Goal: Understand process/instructions

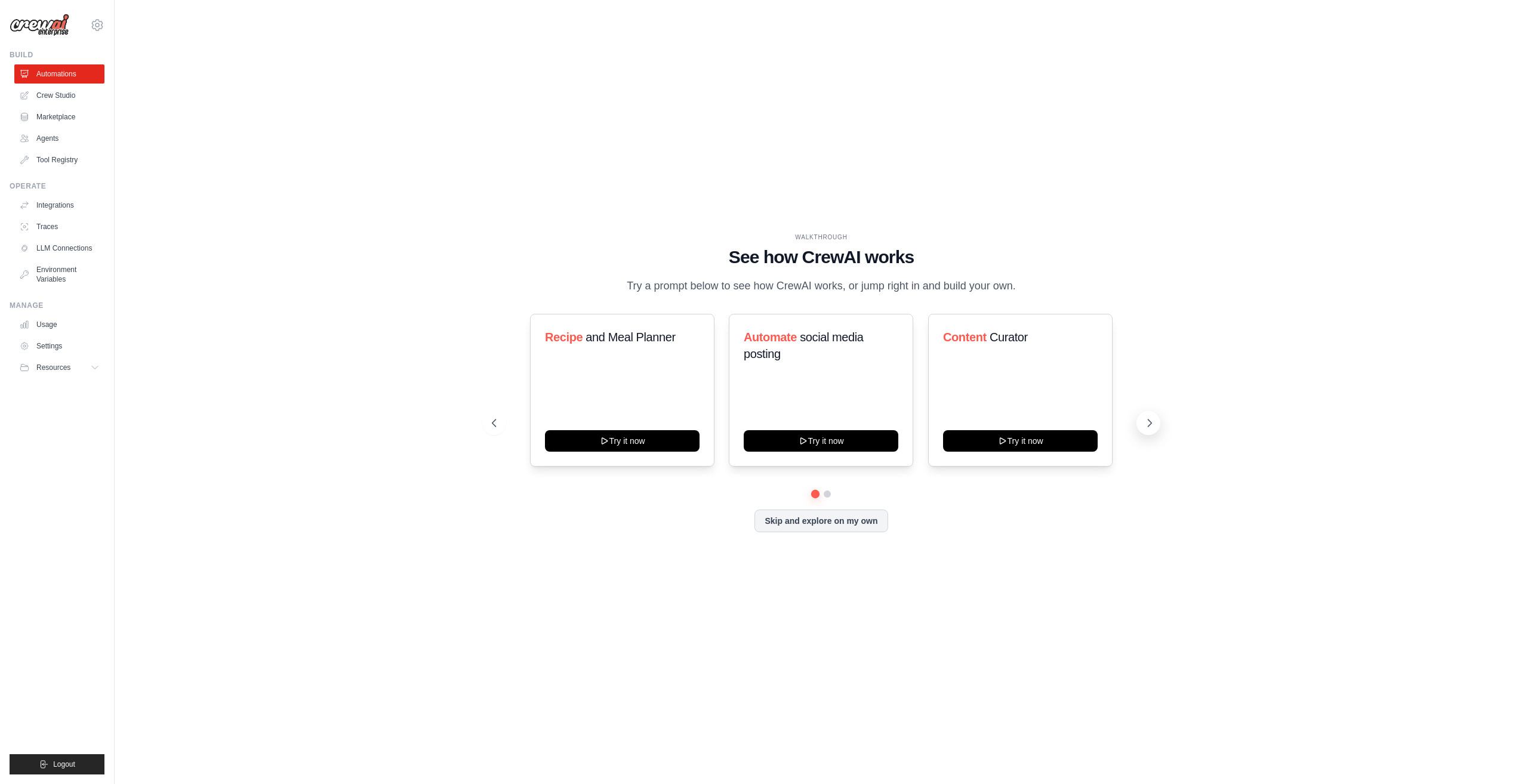
click at [1153, 424] on icon at bounding box center [1150, 423] width 12 height 12
click at [1144, 421] on icon at bounding box center [1150, 423] width 12 height 12
click at [1150, 424] on icon at bounding box center [1150, 423] width 4 height 7
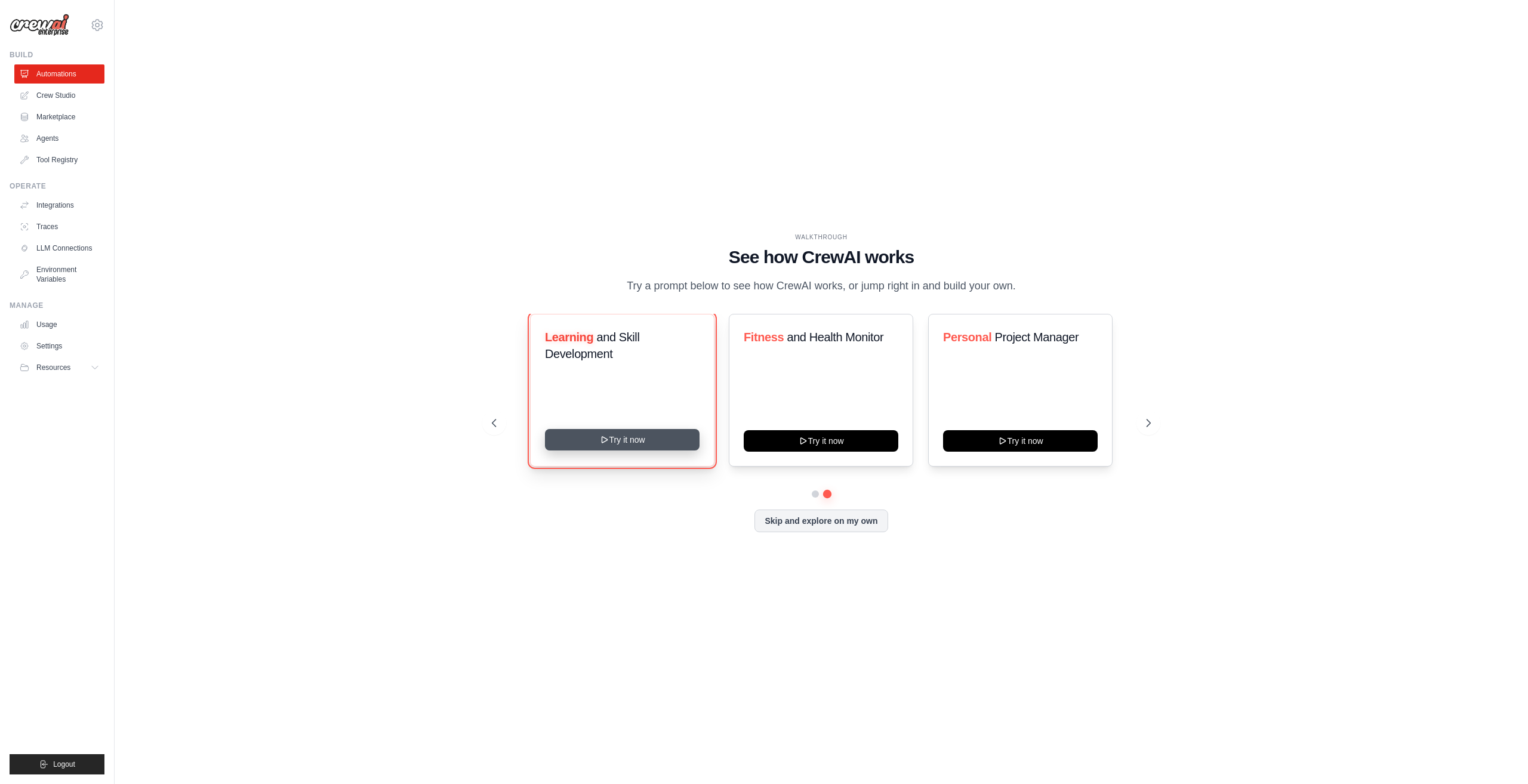
click at [578, 433] on button "Try it now" at bounding box center [622, 439] width 154 height 21
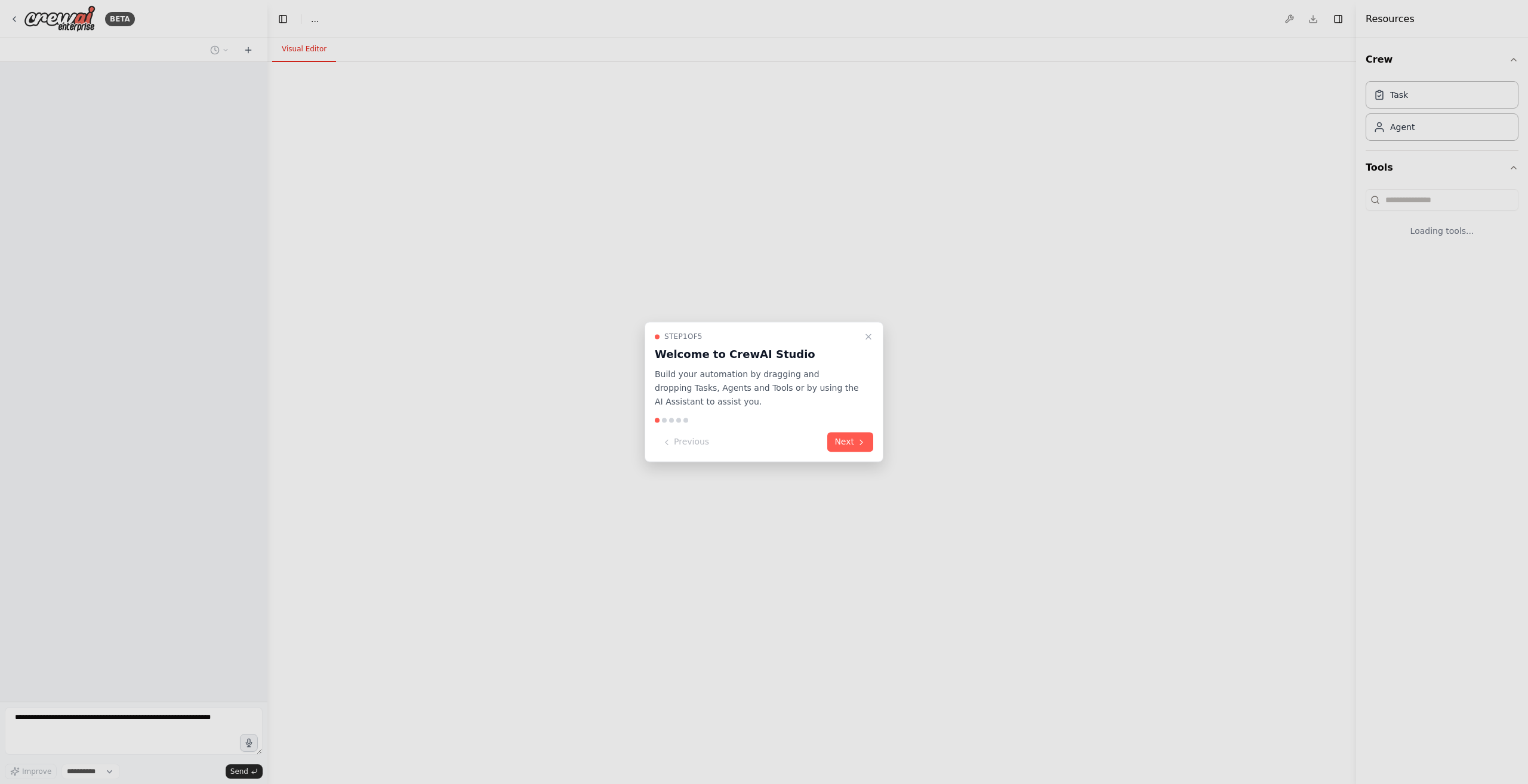
select select "****"
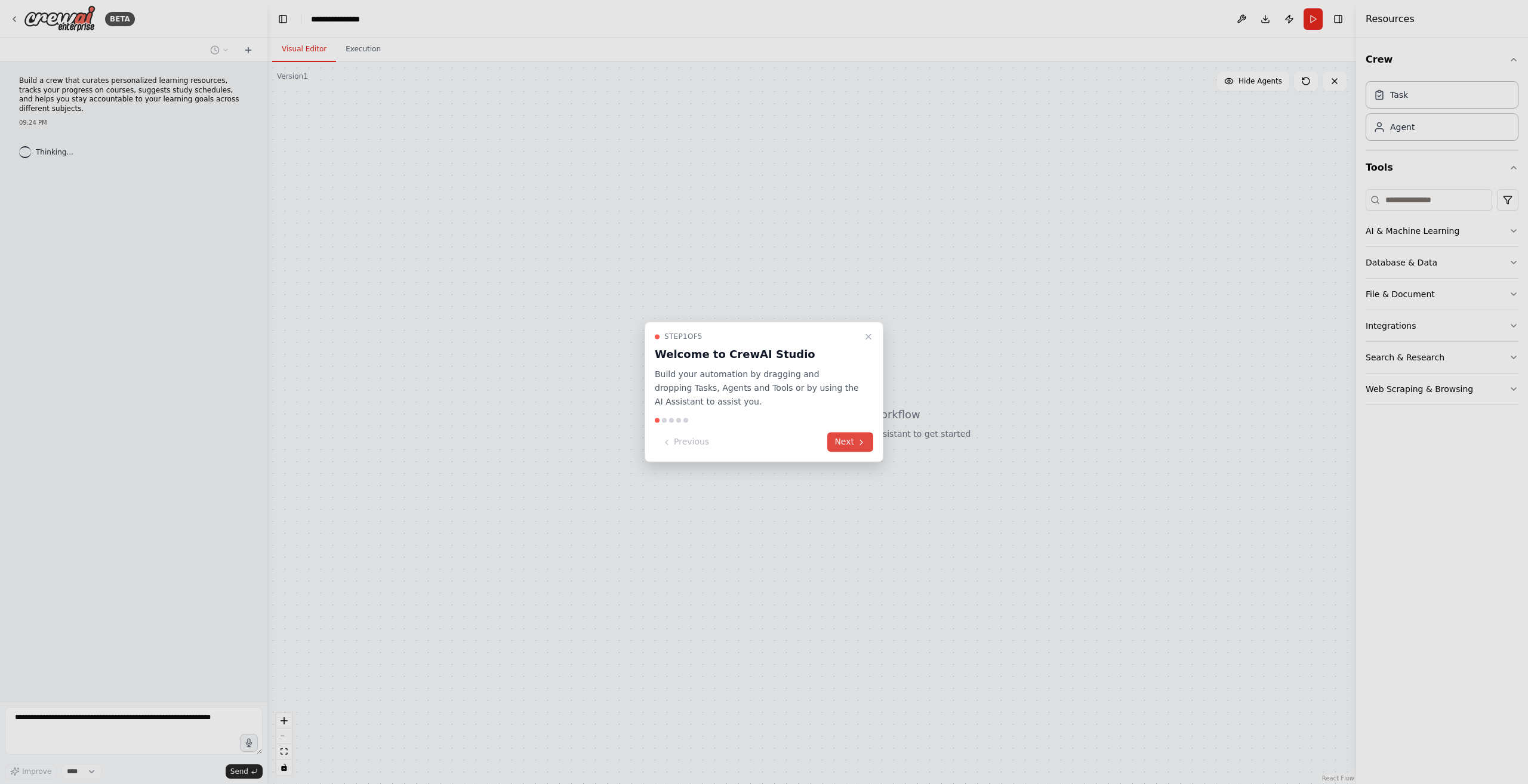
click at [850, 448] on button "Next" at bounding box center [850, 442] width 46 height 20
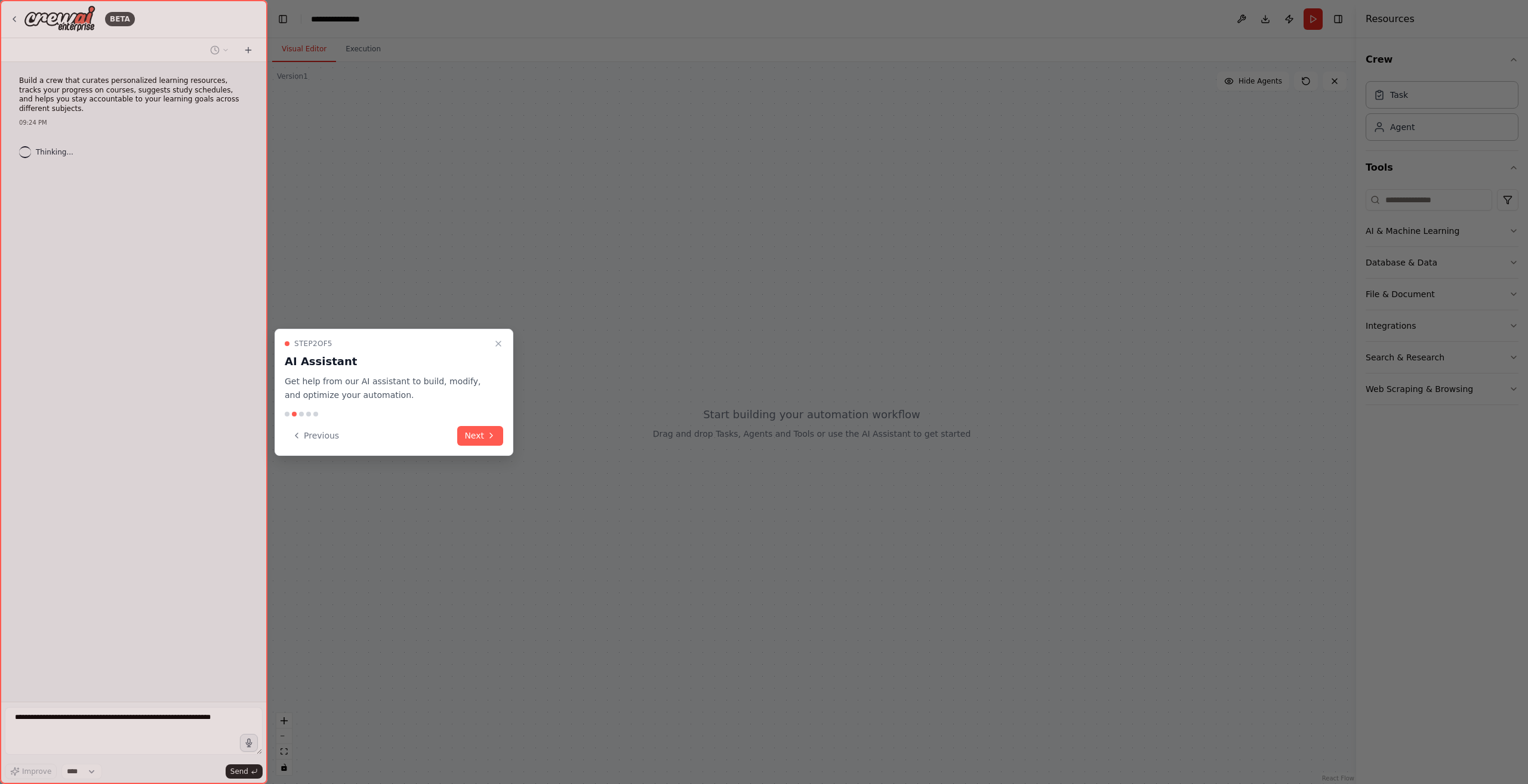
click at [506, 441] on div "Step 2 of 5 AI Assistant Get help from our AI assistant to build, modify, and o…" at bounding box center [394, 392] width 239 height 127
click at [479, 441] on button "Next" at bounding box center [480, 435] width 46 height 20
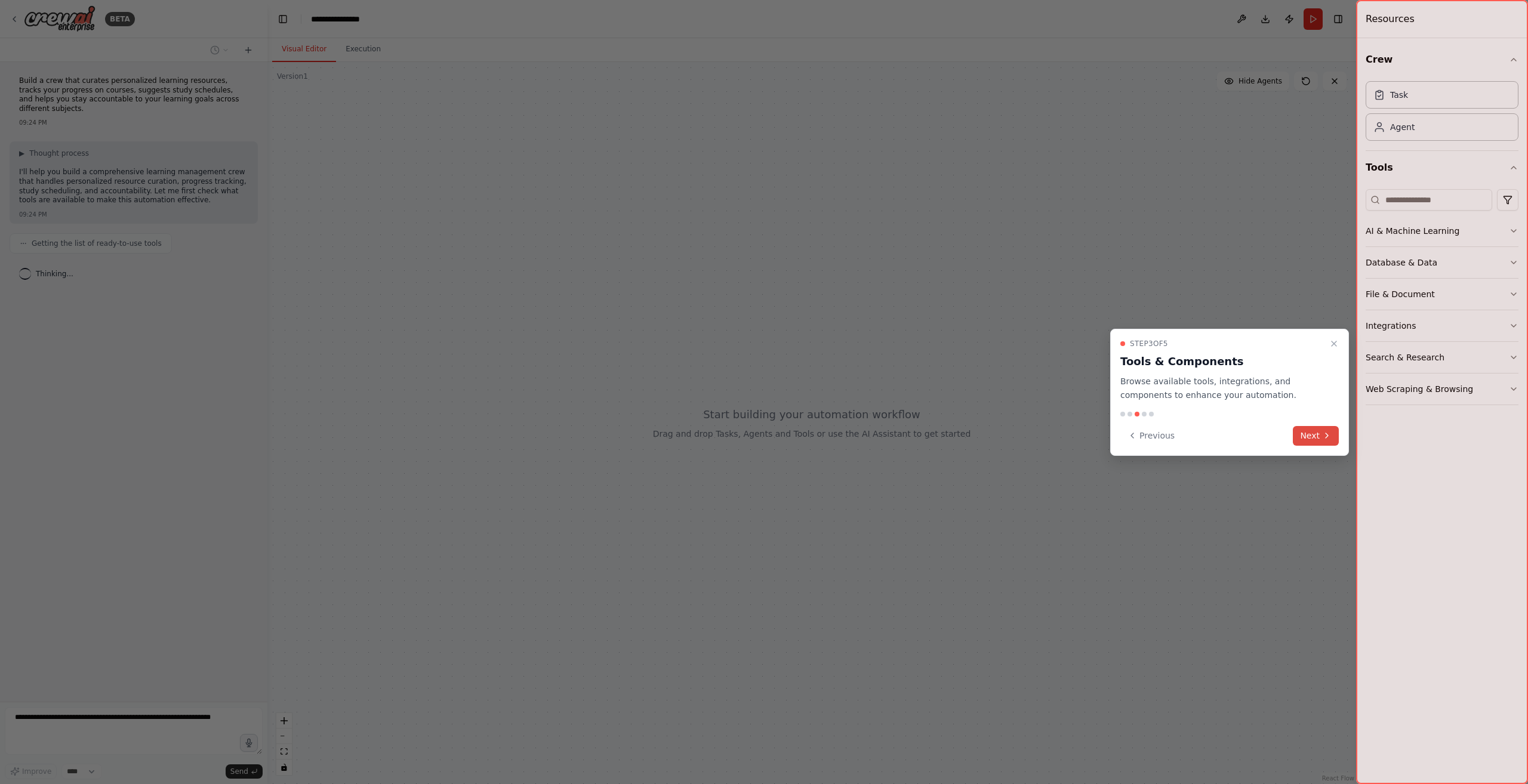
click at [1315, 435] on button "Next" at bounding box center [1315, 435] width 46 height 20
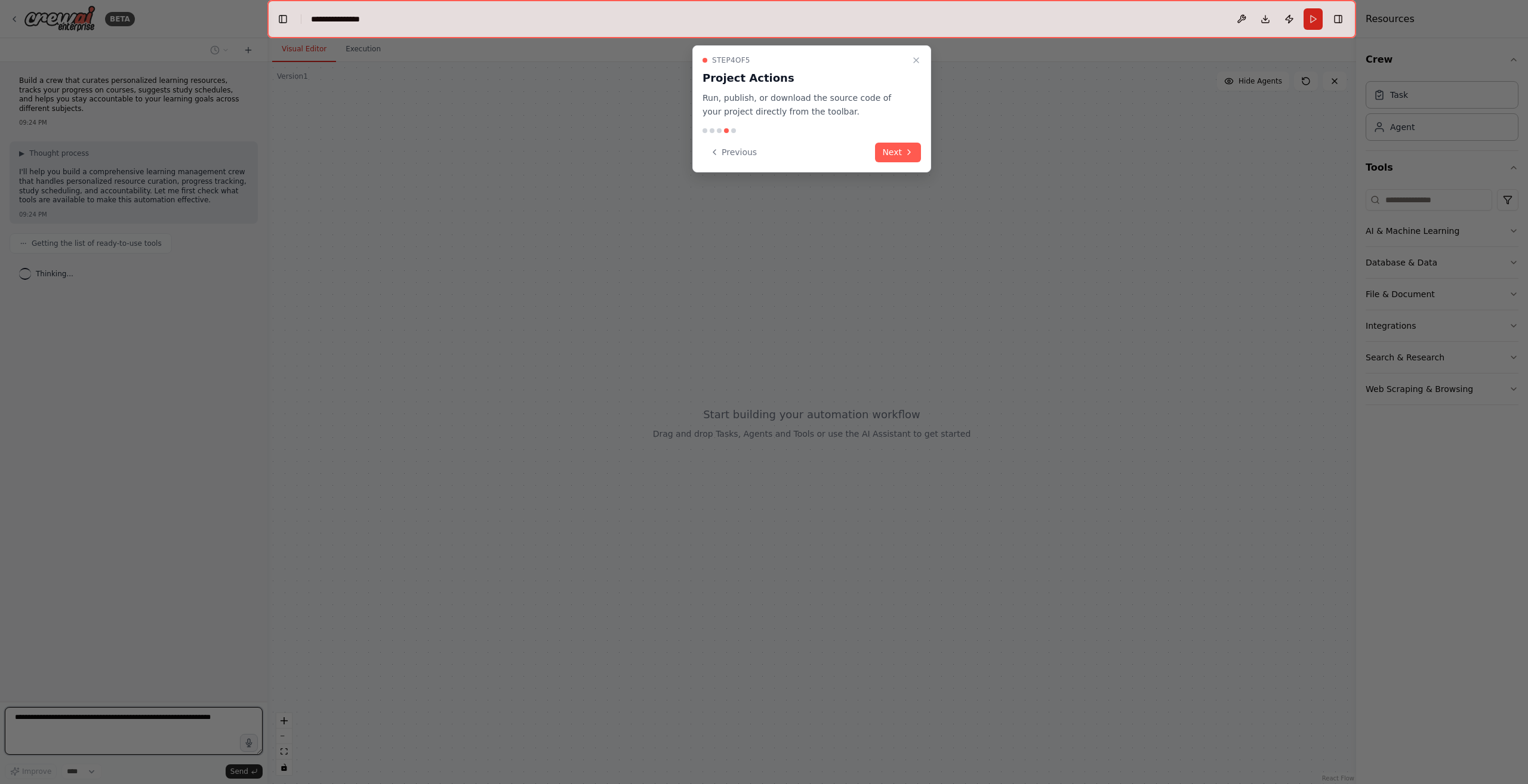
click at [892, 152] on button "Next" at bounding box center [898, 152] width 46 height 20
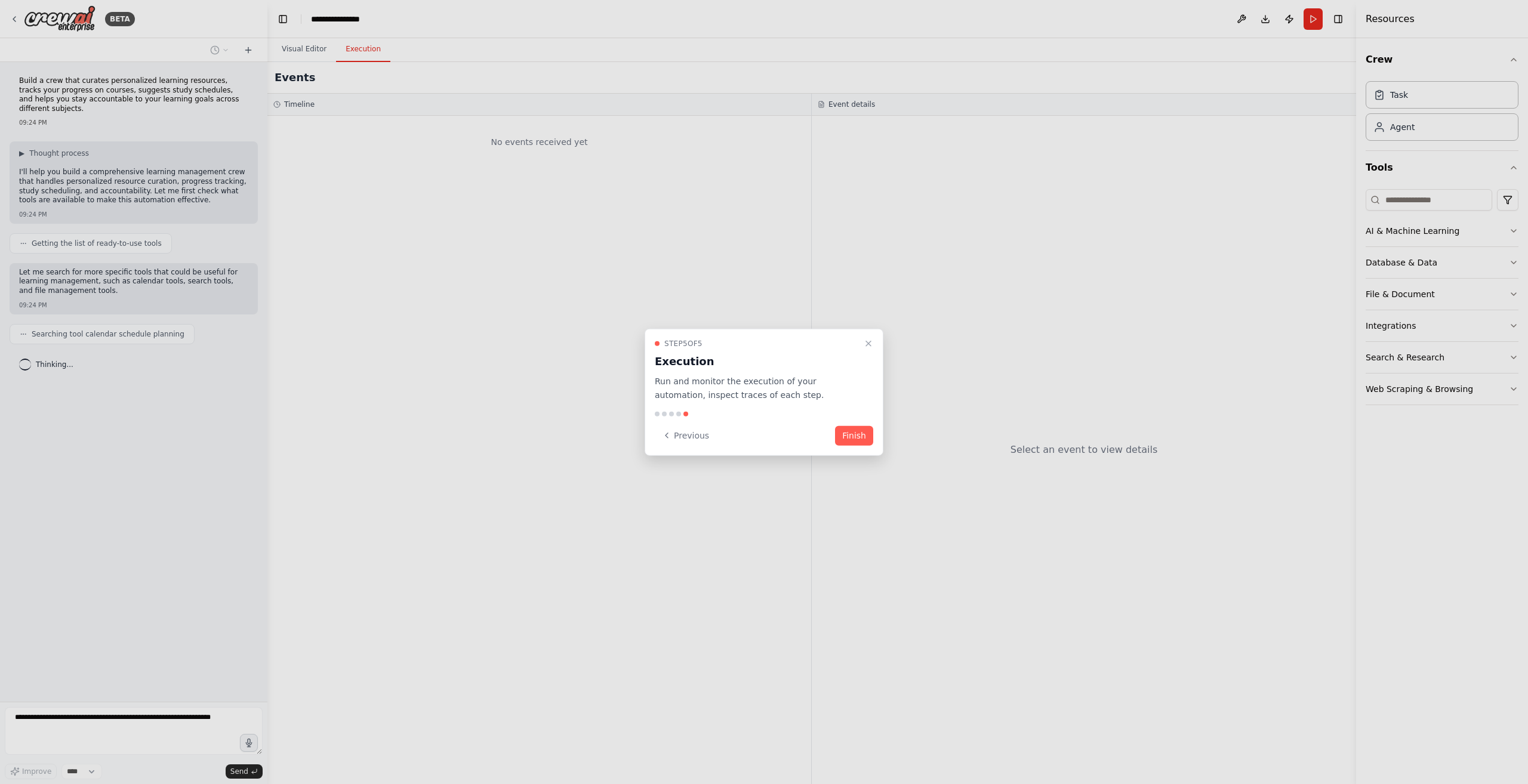
click at [853, 439] on button "Finish" at bounding box center [854, 434] width 38 height 20
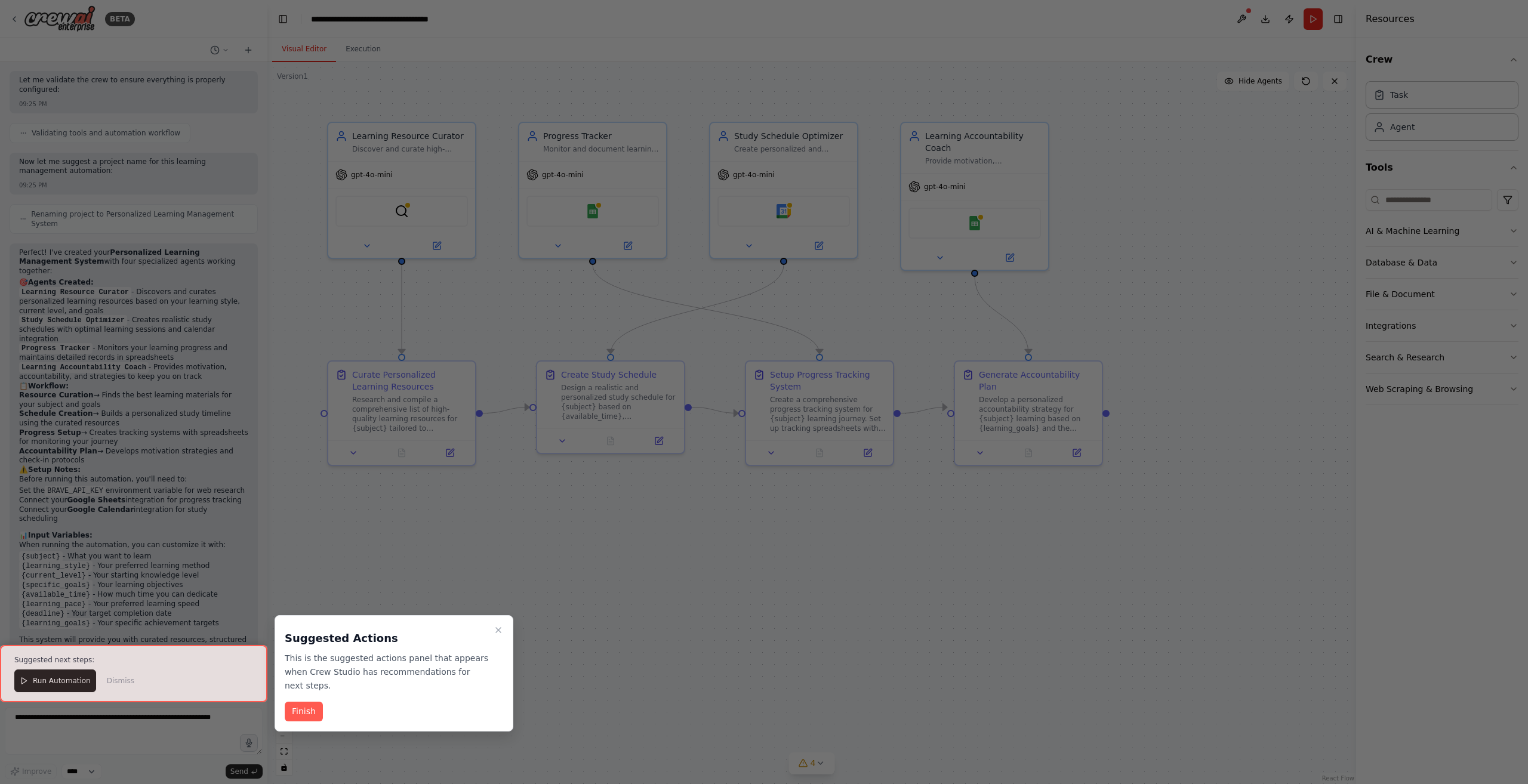
scroll to position [712, 0]
